Goal: Task Accomplishment & Management: Manage account settings

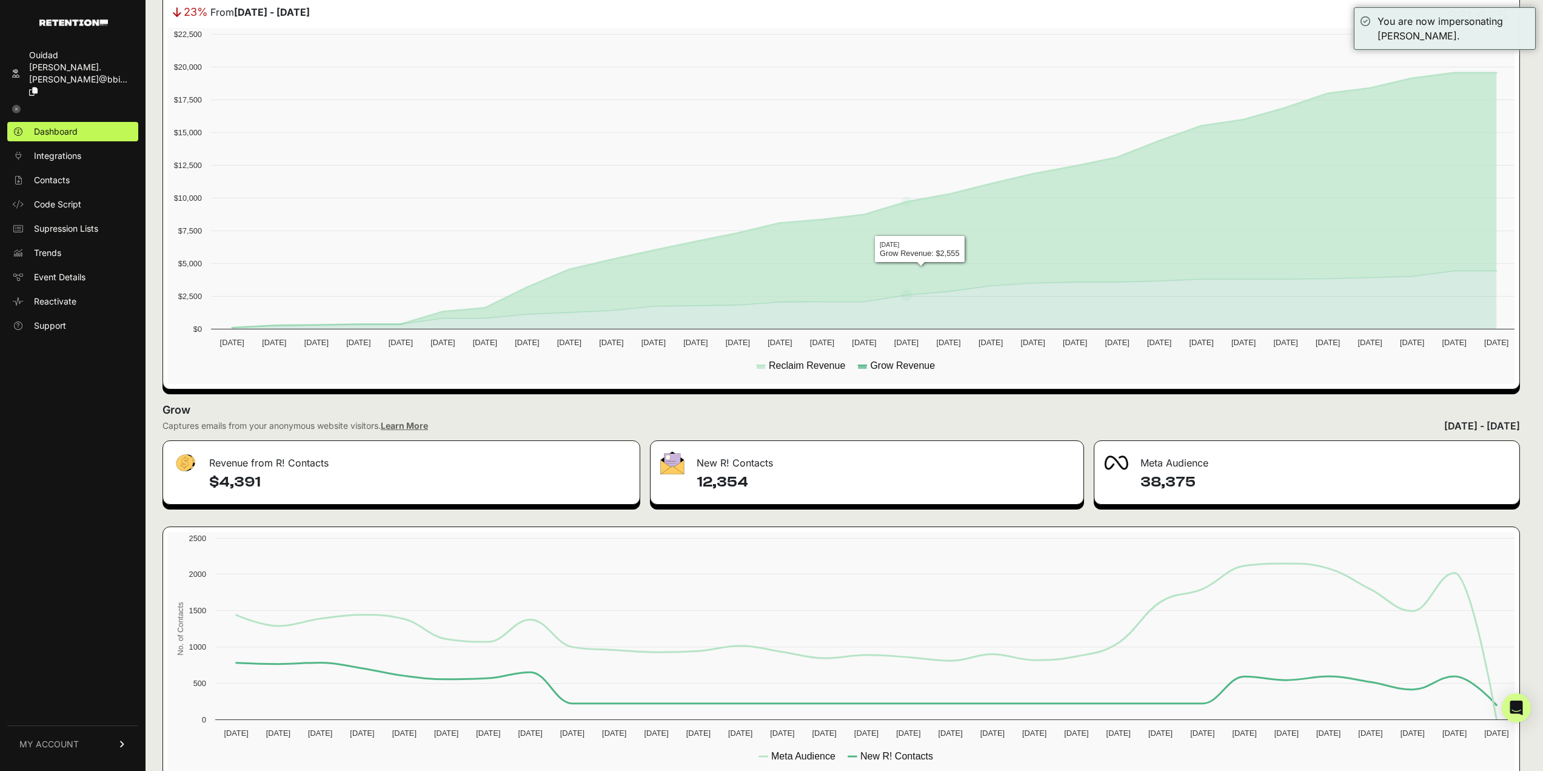
scroll to position [330, 0]
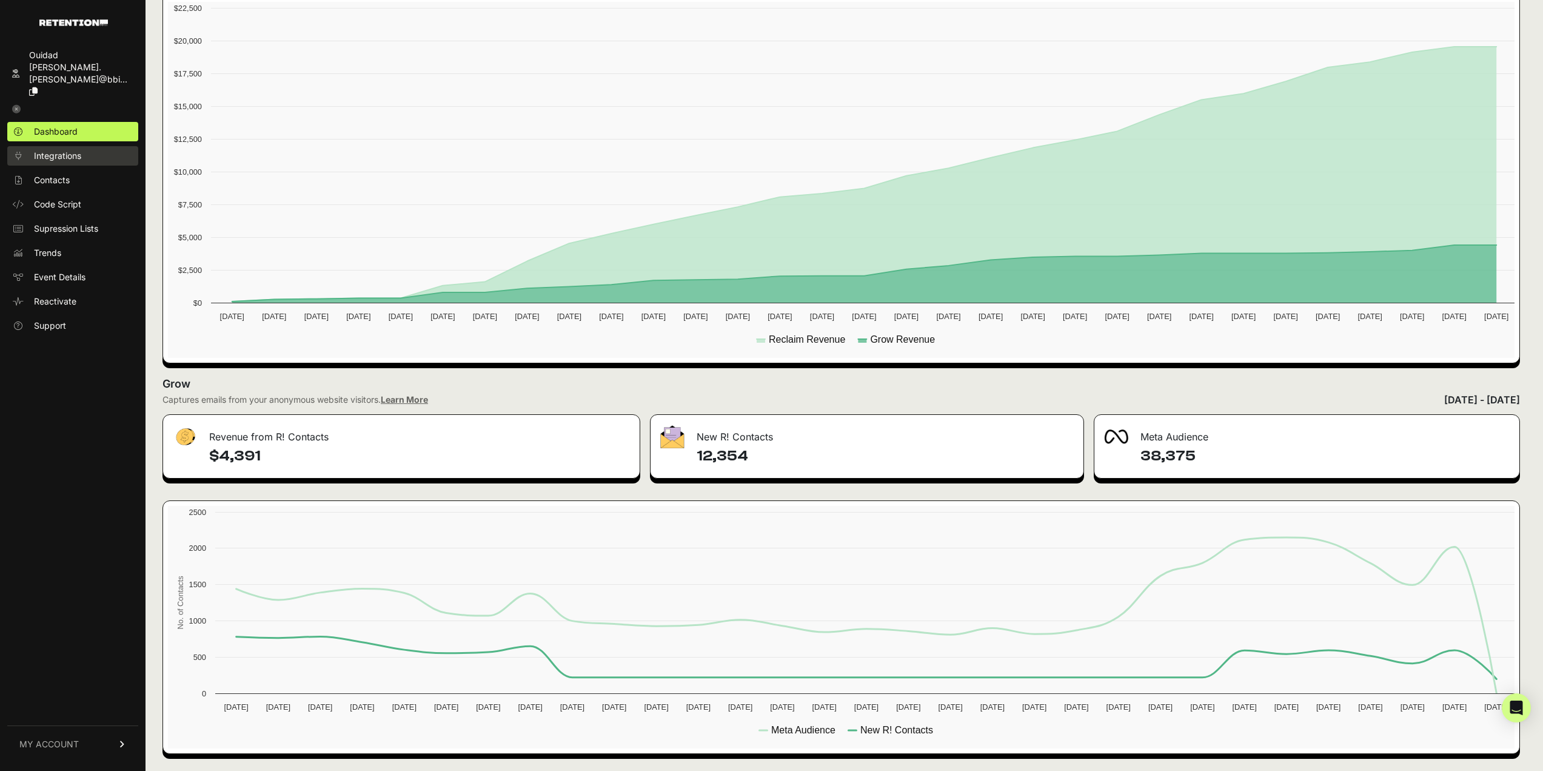
click at [30, 146] on link "Integrations" at bounding box center [72, 155] width 131 height 19
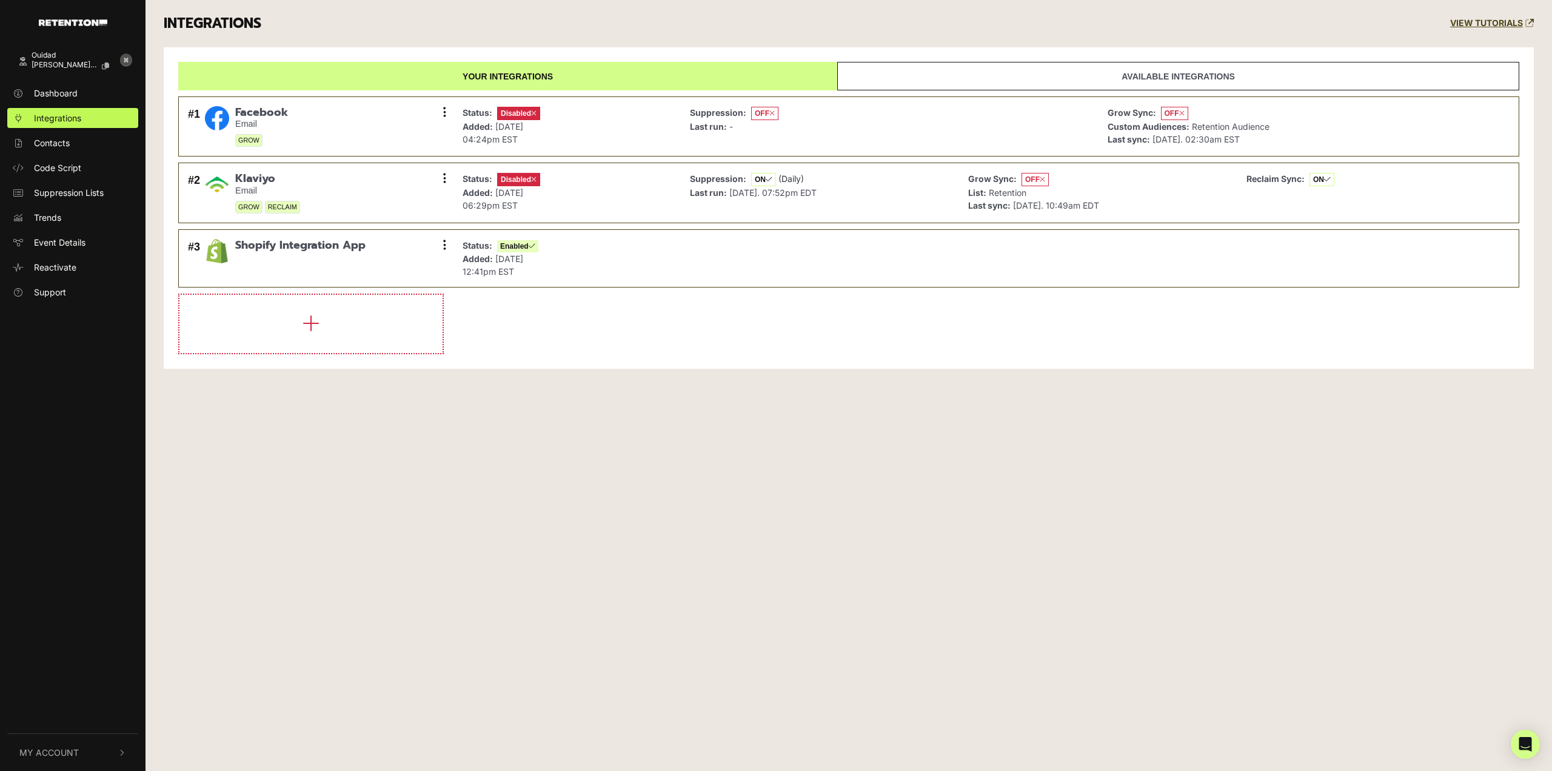
click at [787, 658] on div "Ouidad tania.peralta@bbi... Dashboard Integrations Contacts Code Script Suppres…" at bounding box center [776, 385] width 1552 height 771
click at [435, 175] on button at bounding box center [444, 178] width 18 height 18
click at [368, 174] on link "Settings" at bounding box center [370, 179] width 115 height 27
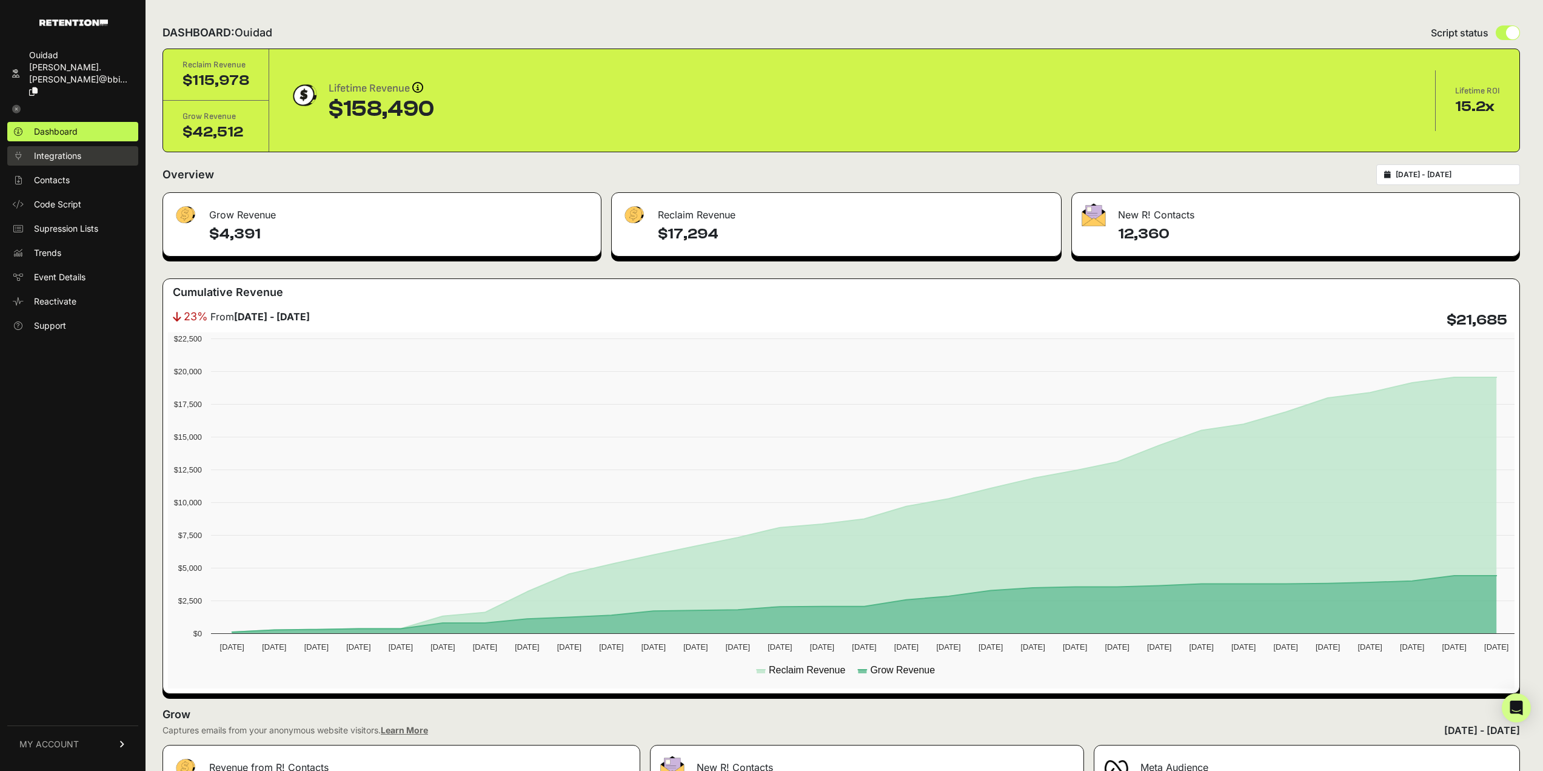
click at [42, 150] on span "Integrations" at bounding box center [57, 156] width 47 height 12
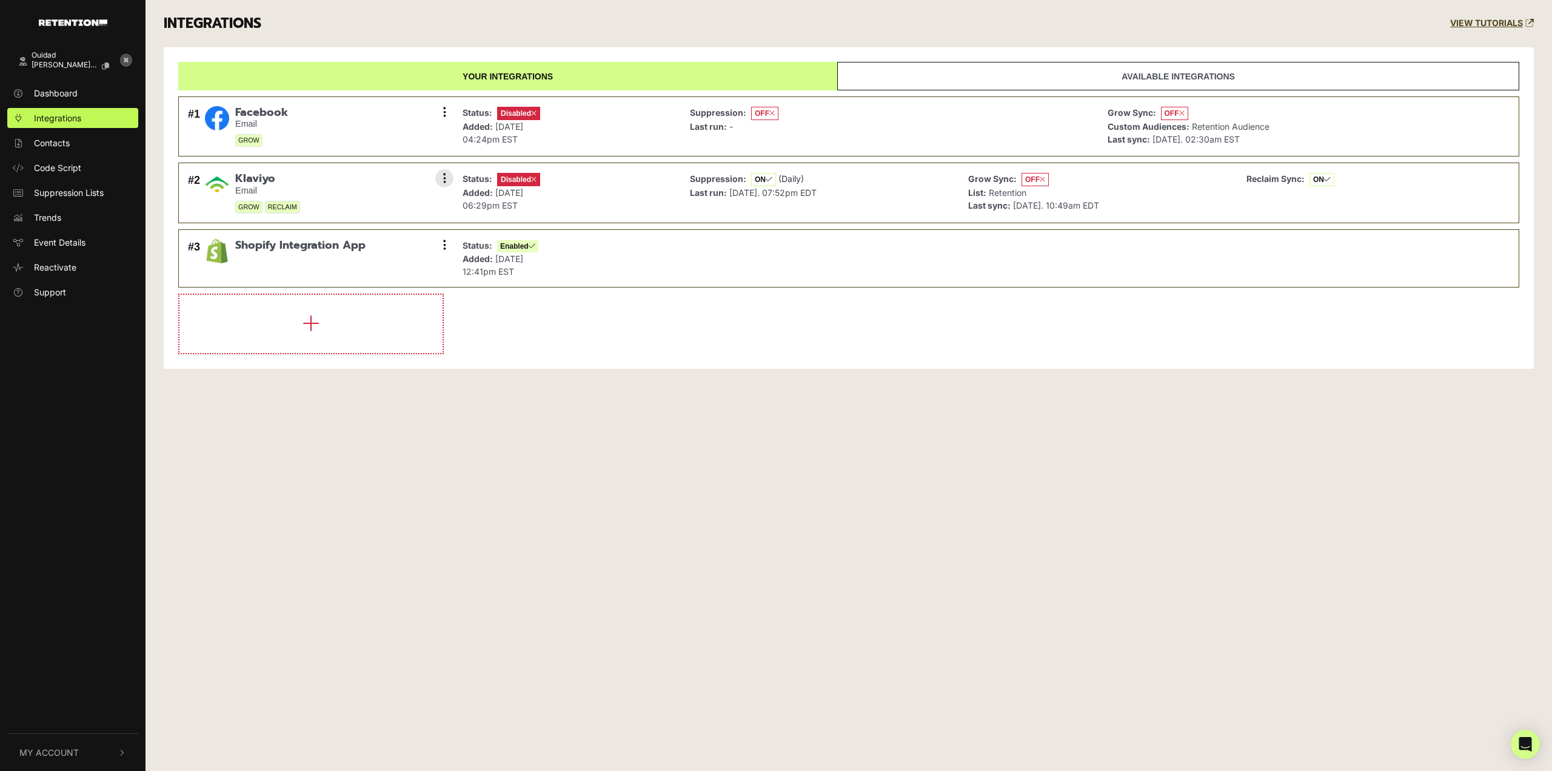
click at [358, 184] on div "#2 [GEOGRAPHIC_DATA] Email GROW RECLAIM Settings Sync History Enable Check cred…" at bounding box center [318, 192] width 266 height 47
click at [443, 185] on button at bounding box center [444, 178] width 18 height 18
click at [392, 175] on link "Settings" at bounding box center [370, 179] width 115 height 27
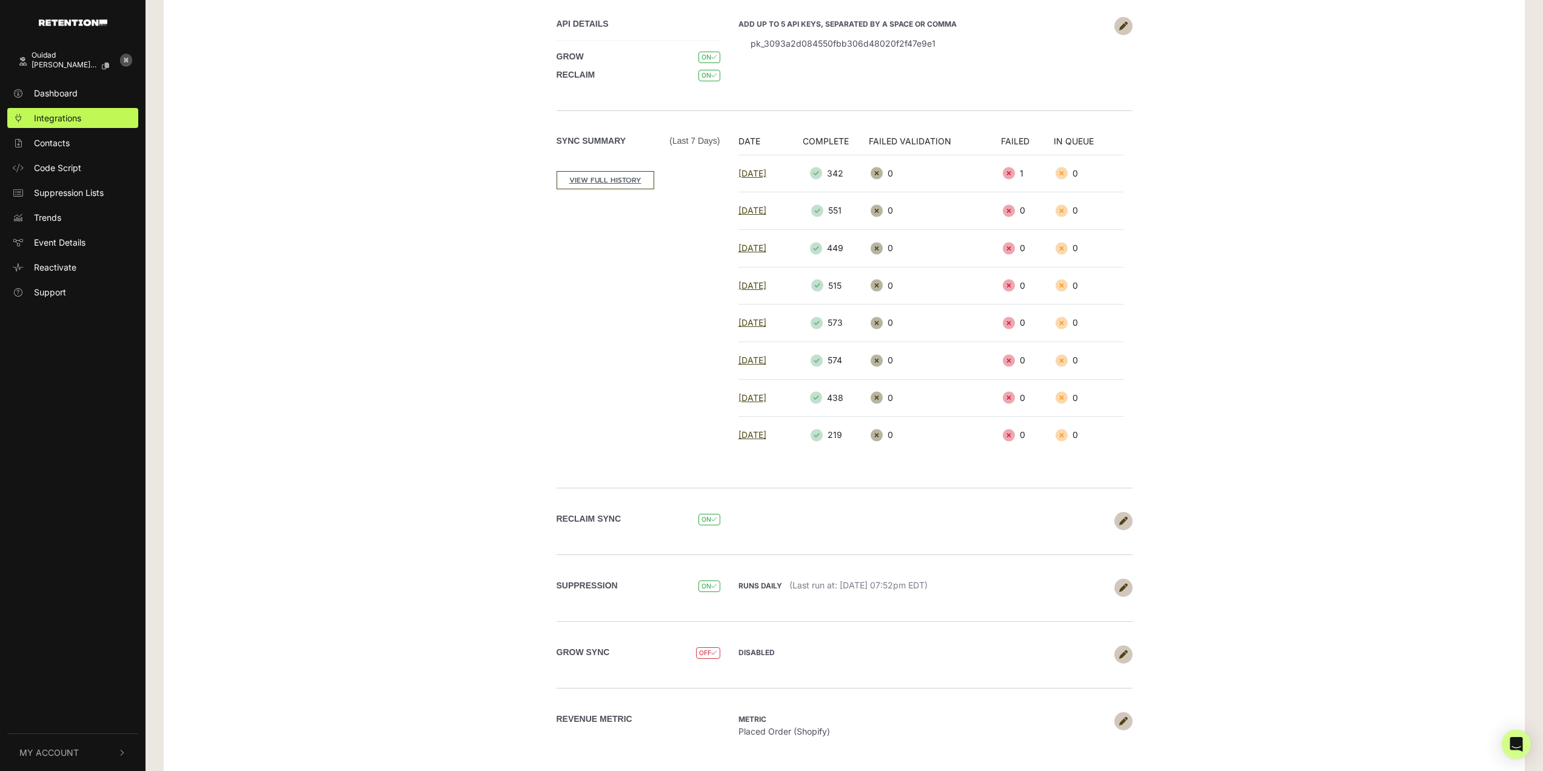
scroll to position [131, 0]
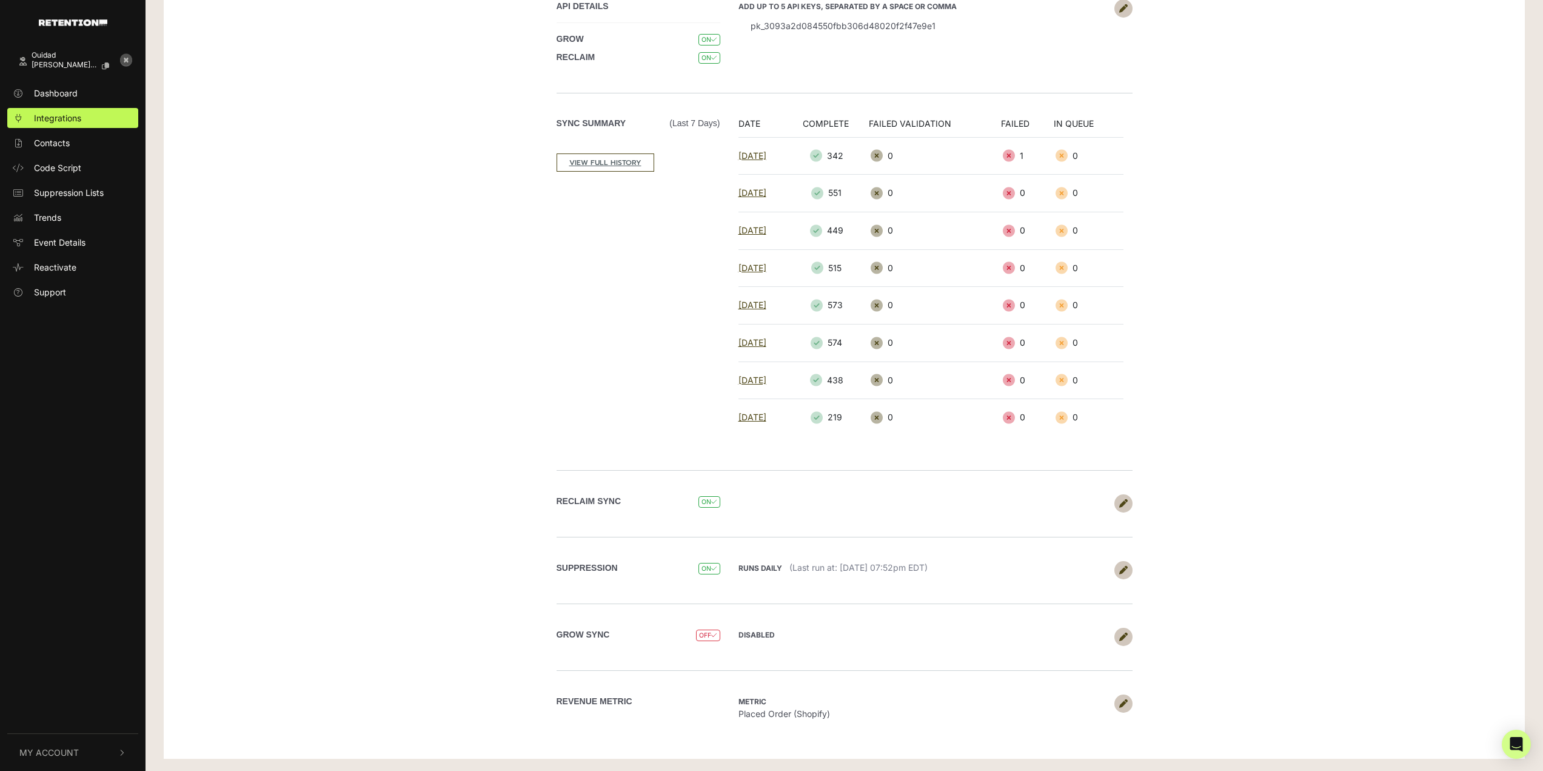
click at [706, 637] on span "OFF" at bounding box center [708, 635] width 24 height 12
click at [1118, 630] on link at bounding box center [1123, 636] width 18 height 18
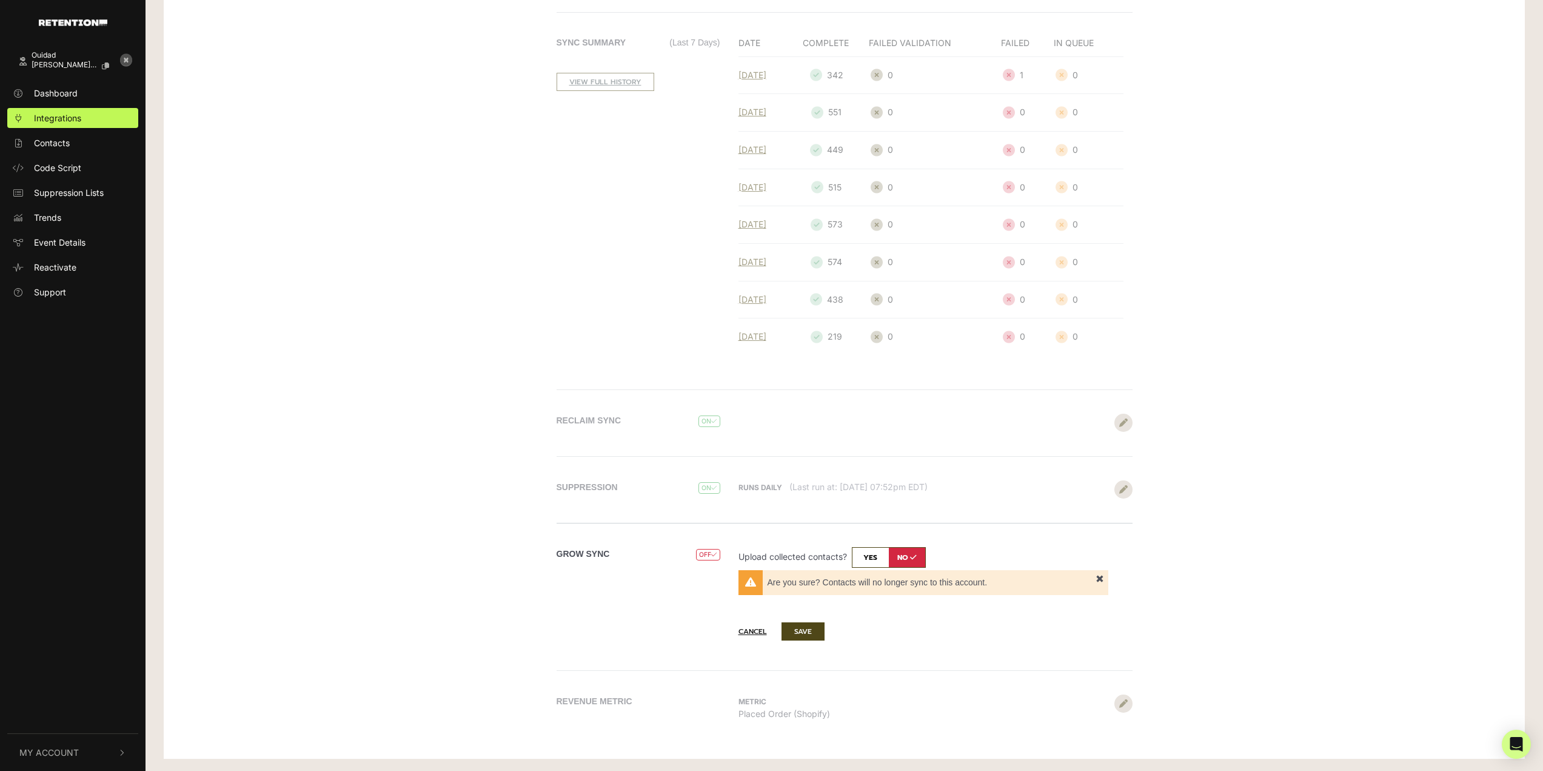
scroll to position [0, 0]
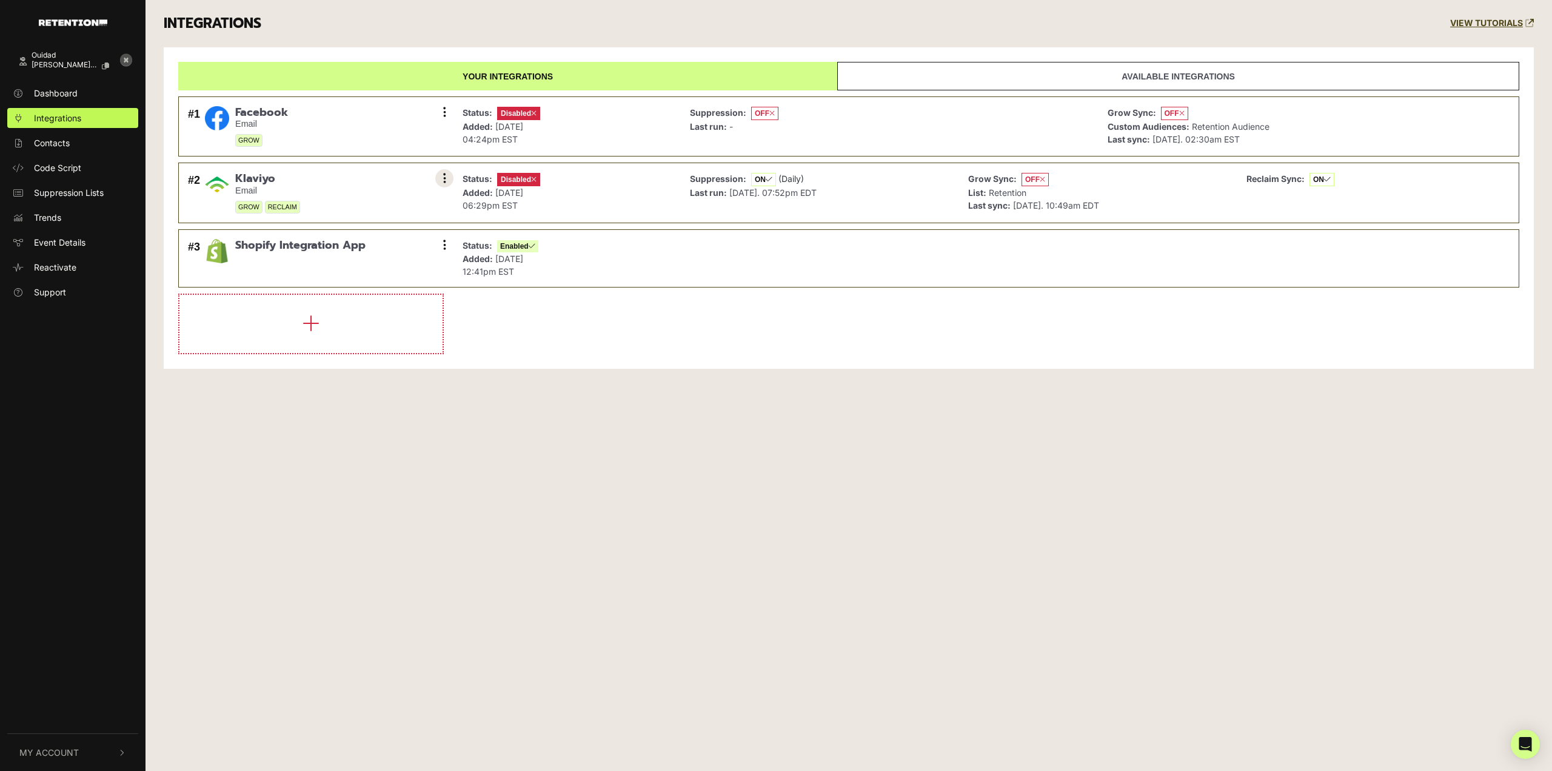
click at [440, 178] on button at bounding box center [444, 178] width 18 height 18
click at [394, 206] on link "Sync History" at bounding box center [370, 205] width 115 height 27
click at [336, 203] on div "#2 [GEOGRAPHIC_DATA] Email GROW RECLAIM Settings Sync History Enable Check cred…" at bounding box center [318, 192] width 266 height 47
click at [442, 179] on button at bounding box center [444, 178] width 18 height 18
click at [384, 178] on link "Settings" at bounding box center [370, 179] width 115 height 27
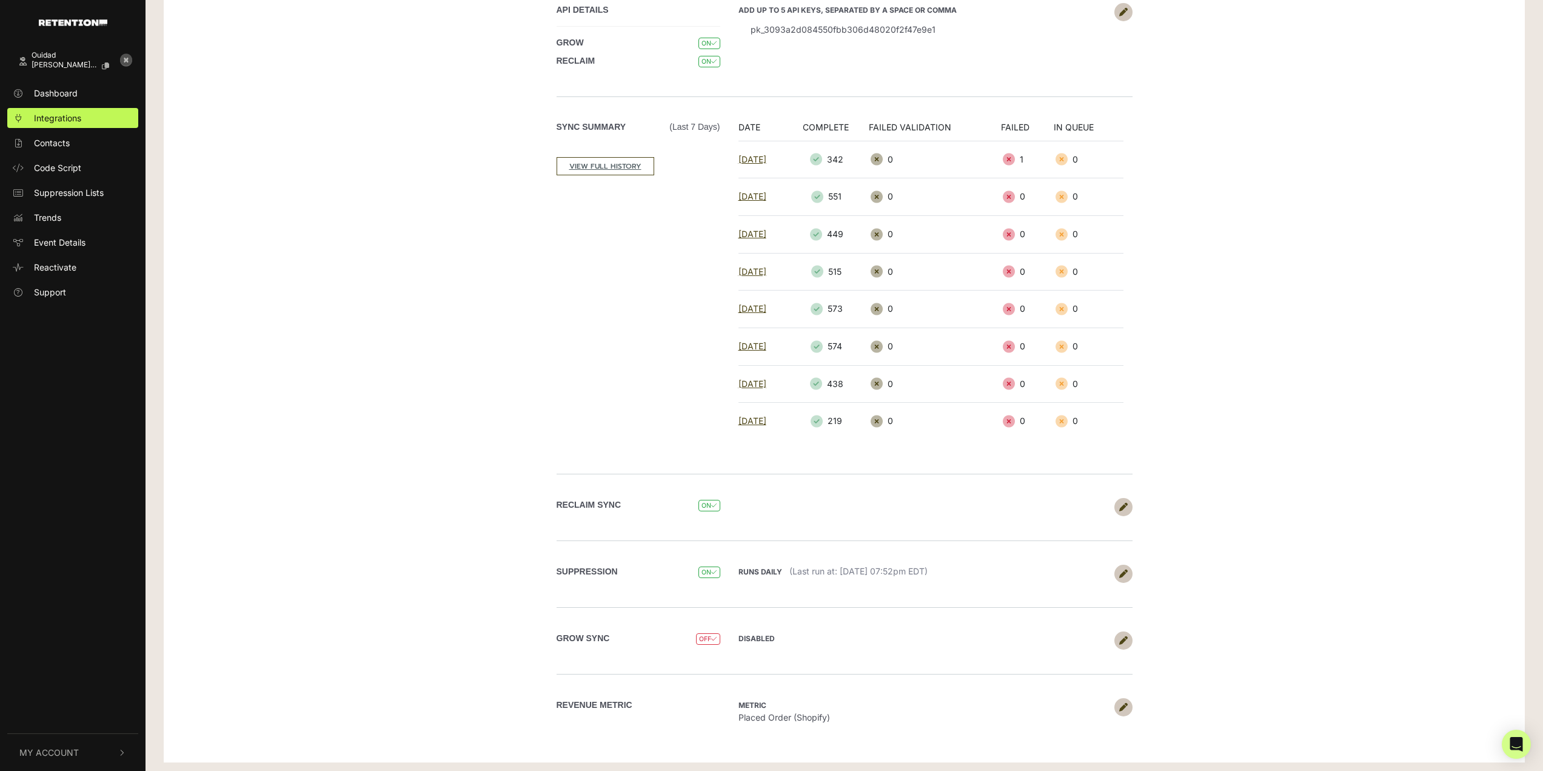
scroll to position [131, 0]
click at [1123, 638] on icon at bounding box center [1123, 636] width 8 height 8
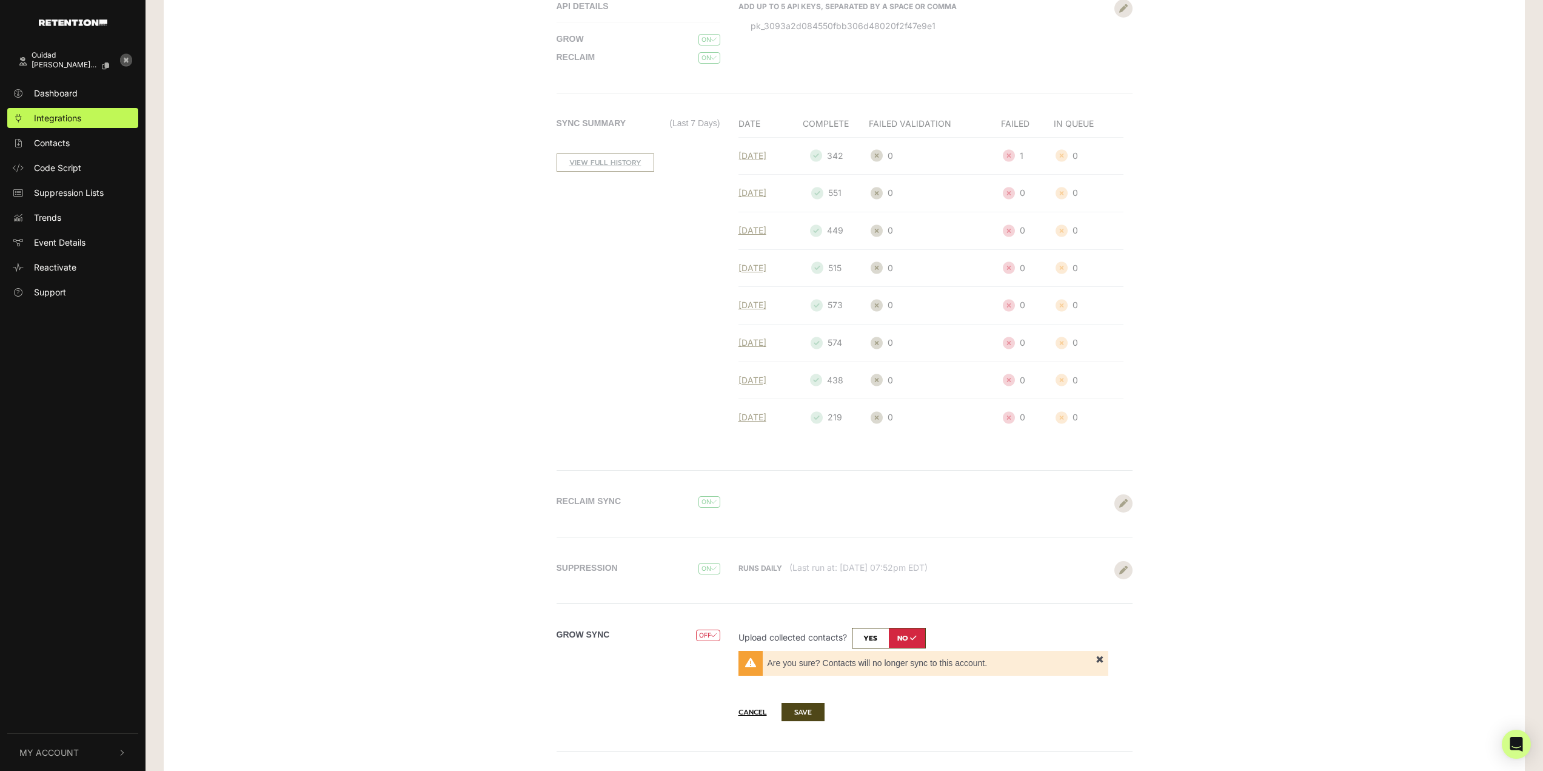
click at [870, 643] on input "checkbox" at bounding box center [889, 637] width 74 height 21
checkbox input "true"
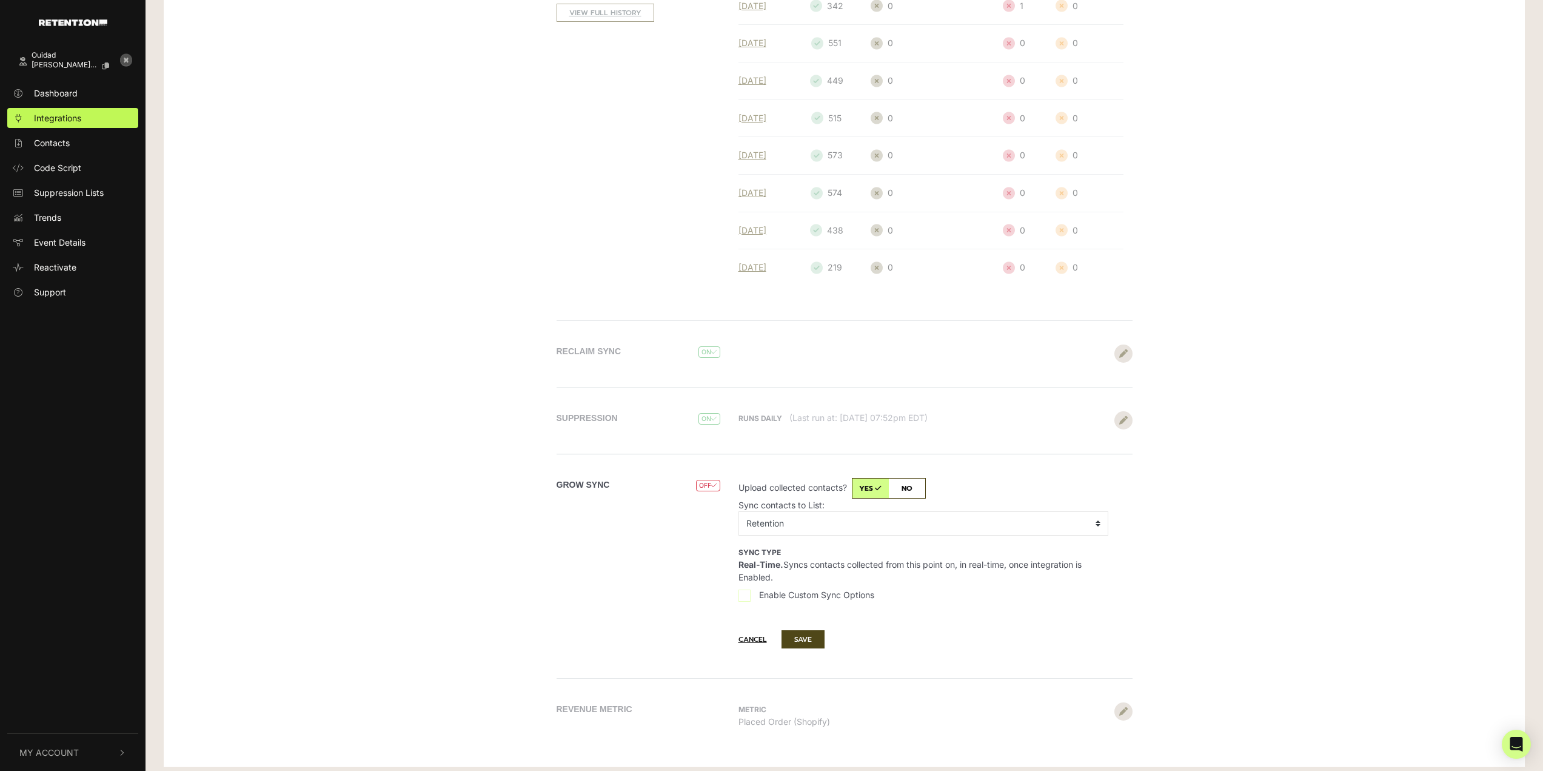
scroll to position [289, 0]
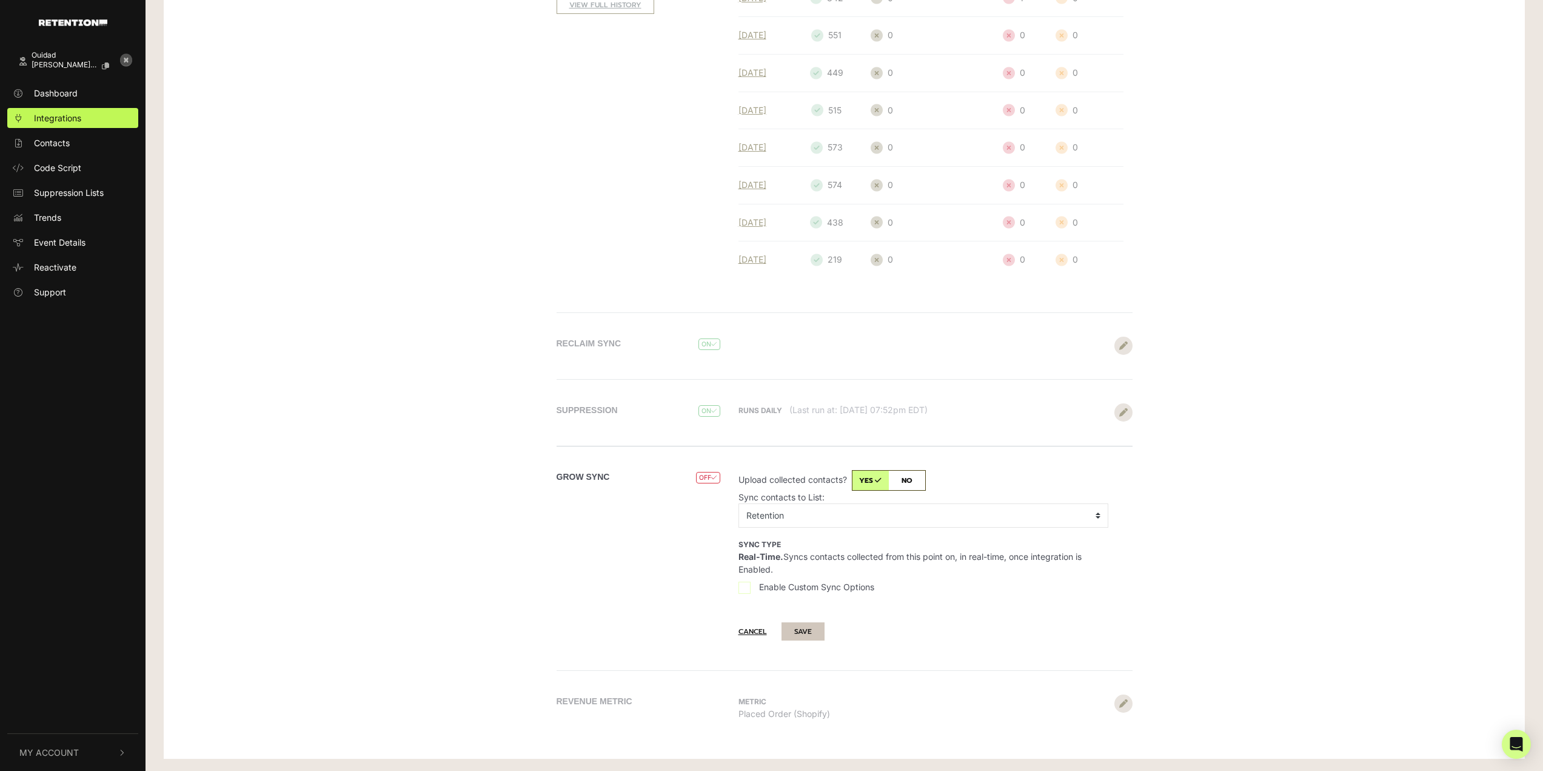
click at [799, 632] on button "SAVE" at bounding box center [802, 631] width 43 height 18
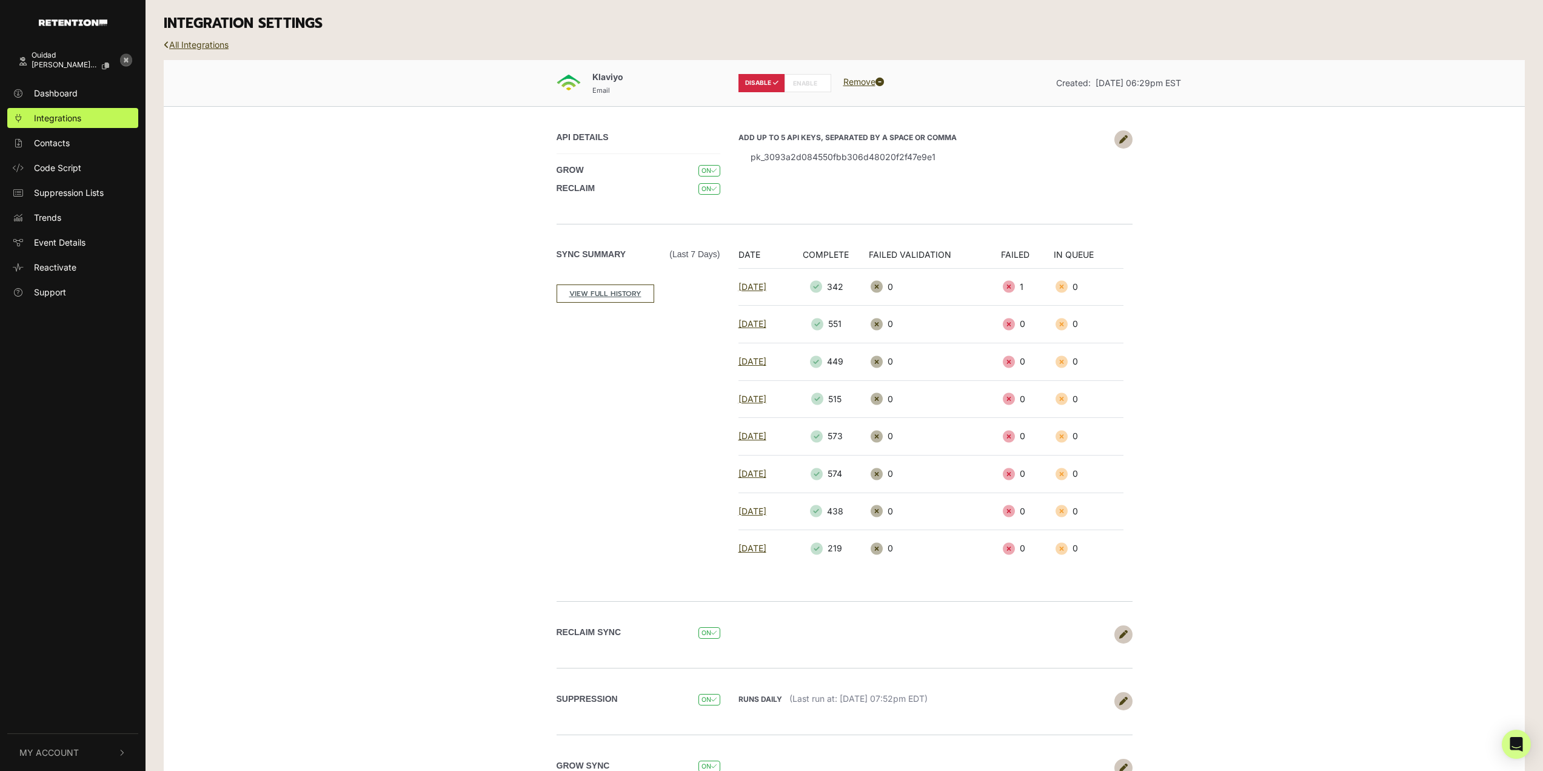
click at [800, 82] on label "ENABLE" at bounding box center [807, 83] width 47 height 18
radio input "false"
radio input "true"
click at [803, 85] on label "ENABLE" at bounding box center [807, 83] width 47 height 18
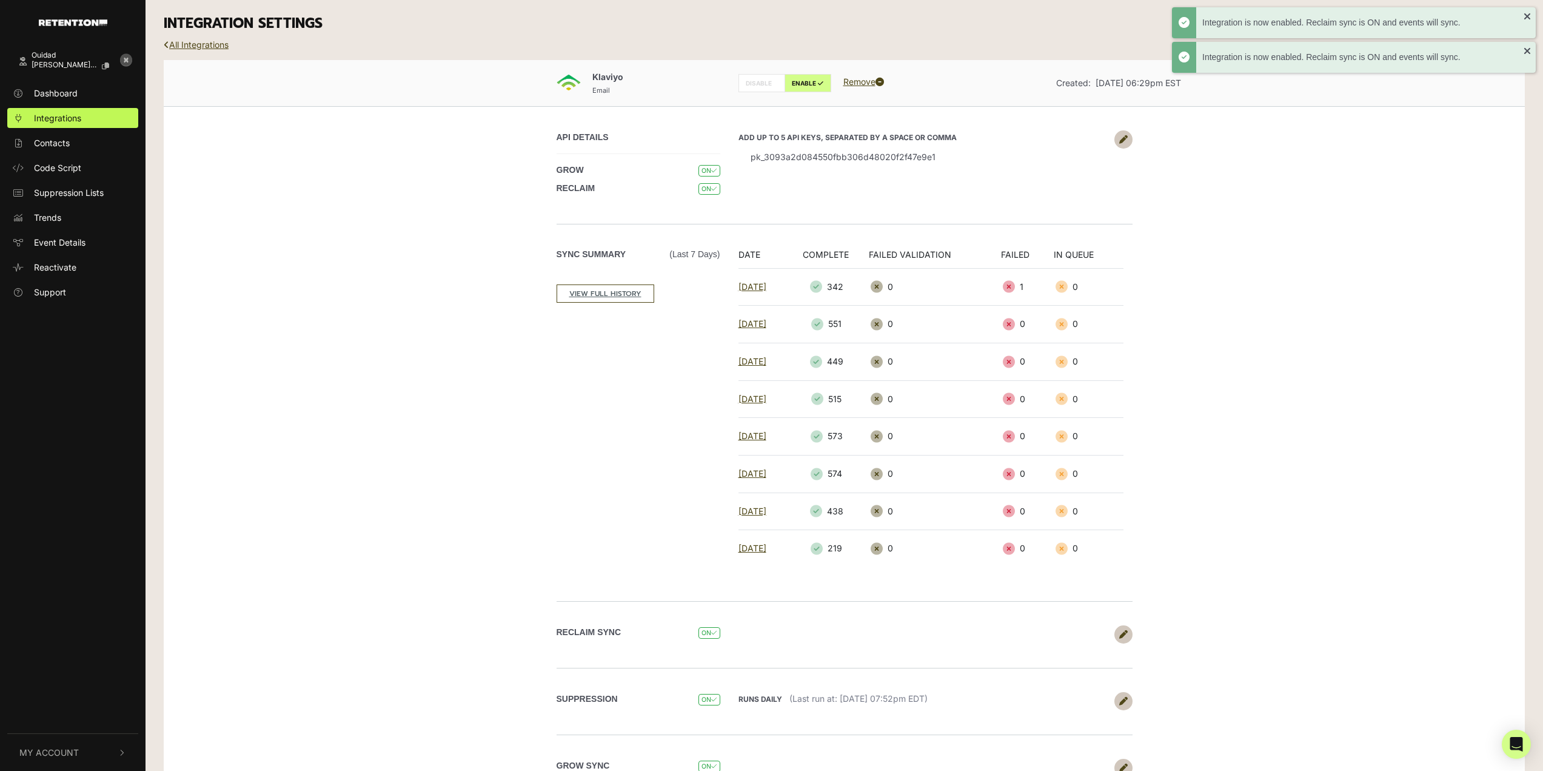
click at [1440, 393] on div "Klaviyo Email DISABLE ENABLE Remove Created: Dec 4, 2024 06:29pm EST API DETAIL…" at bounding box center [844, 519] width 1361 height 919
click at [1331, 298] on div "Klaviyo Email DISABLE ENABLE Remove Created: Dec 4, 2024 06:29pm EST API DETAIL…" at bounding box center [844, 519] width 1361 height 919
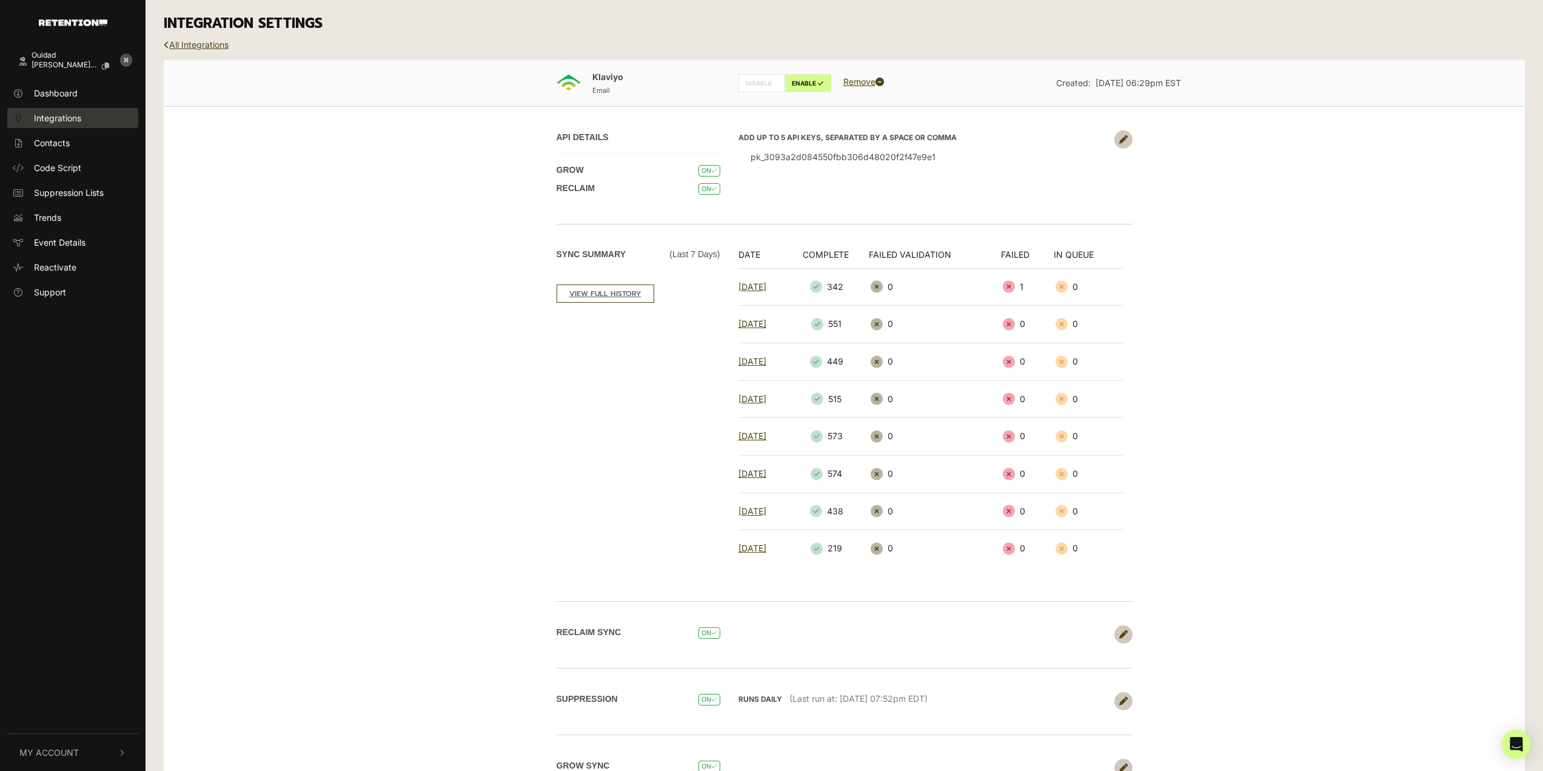
click at [79, 118] on span "Integrations" at bounding box center [57, 118] width 47 height 13
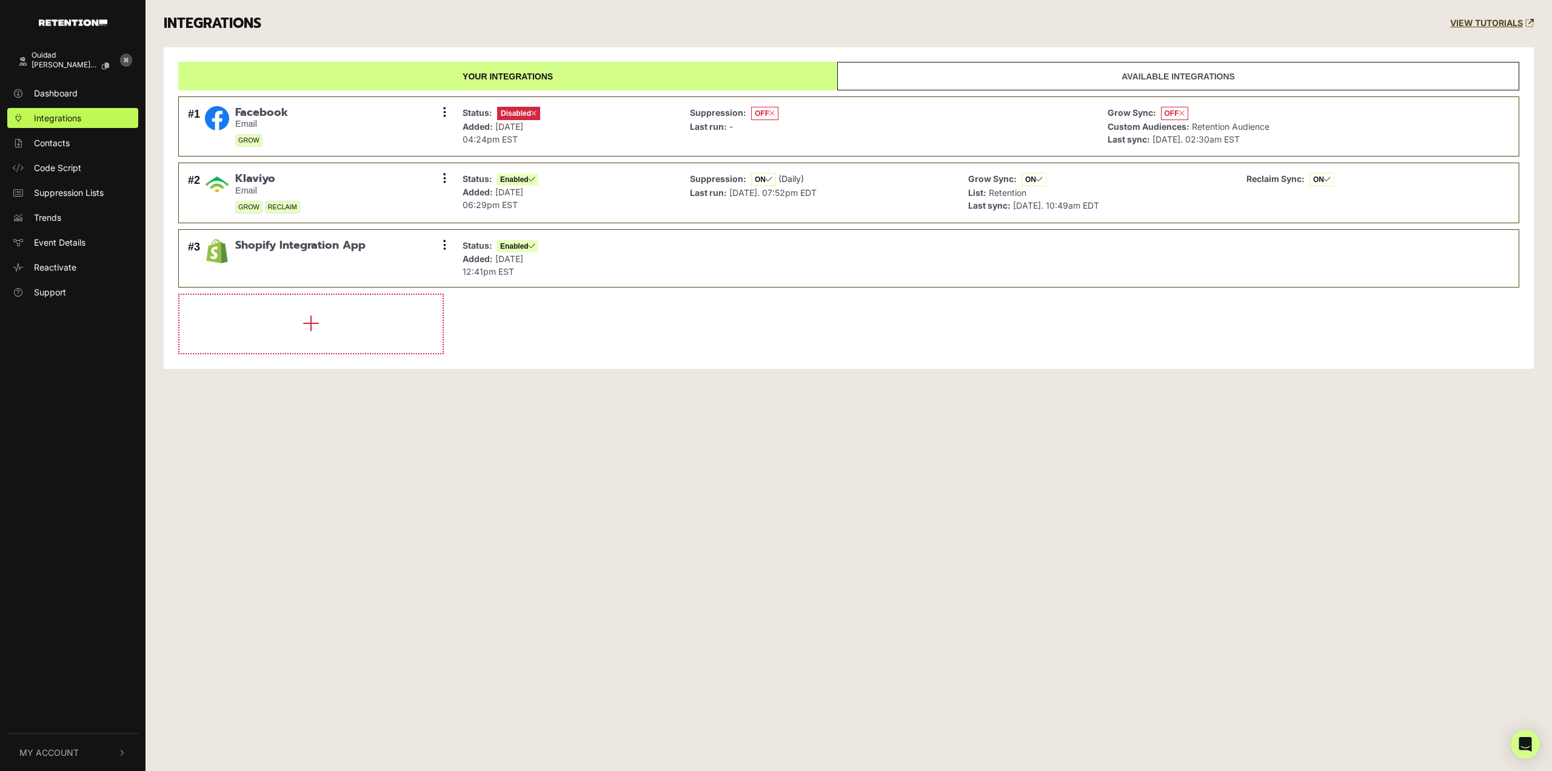
click at [67, 751] on span "My Account" at bounding box center [48, 752] width 59 height 13
click at [131, 55] on icon at bounding box center [126, 60] width 12 height 12
